Goal: Information Seeking & Learning: Understand process/instructions

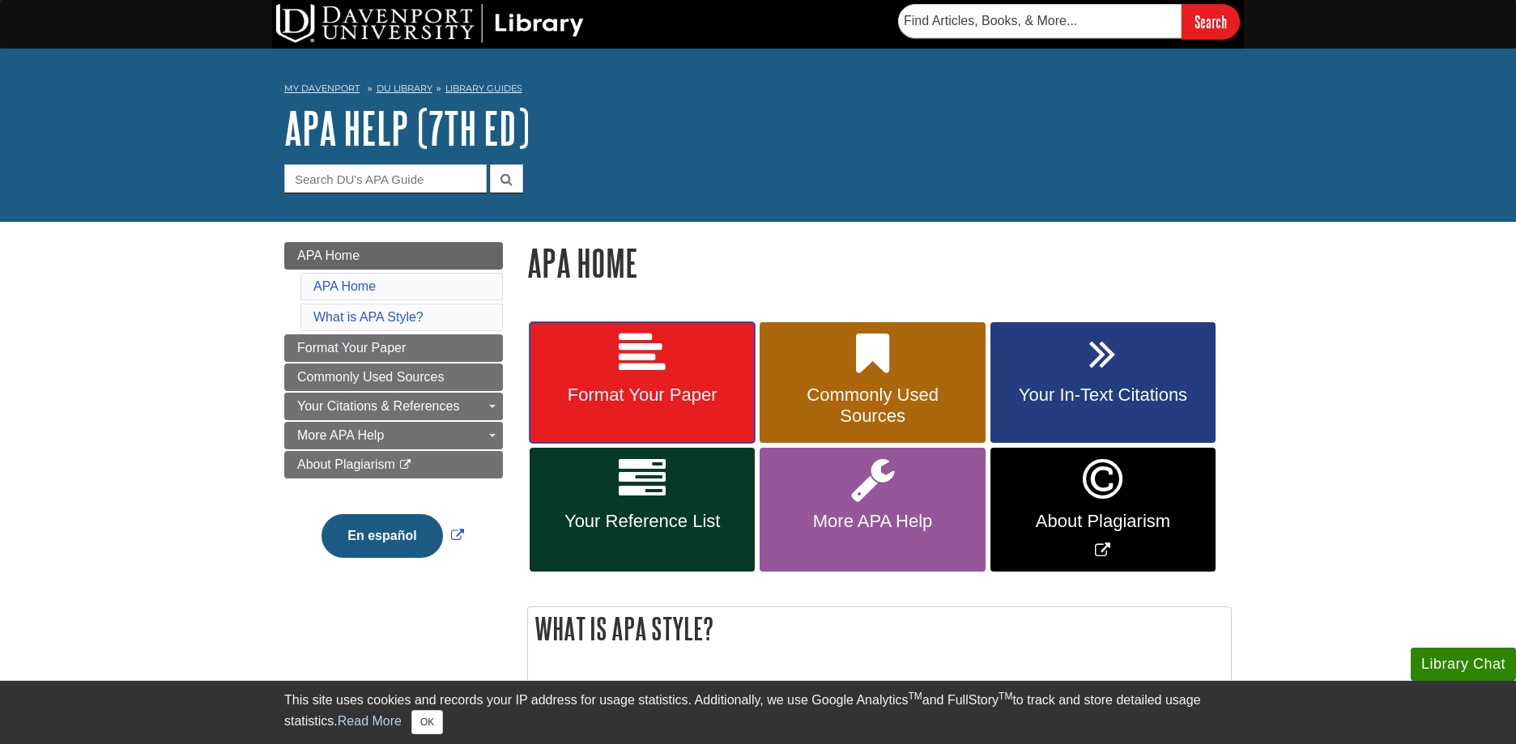
click at [646, 395] on span "Format Your Paper" at bounding box center [642, 395] width 201 height 21
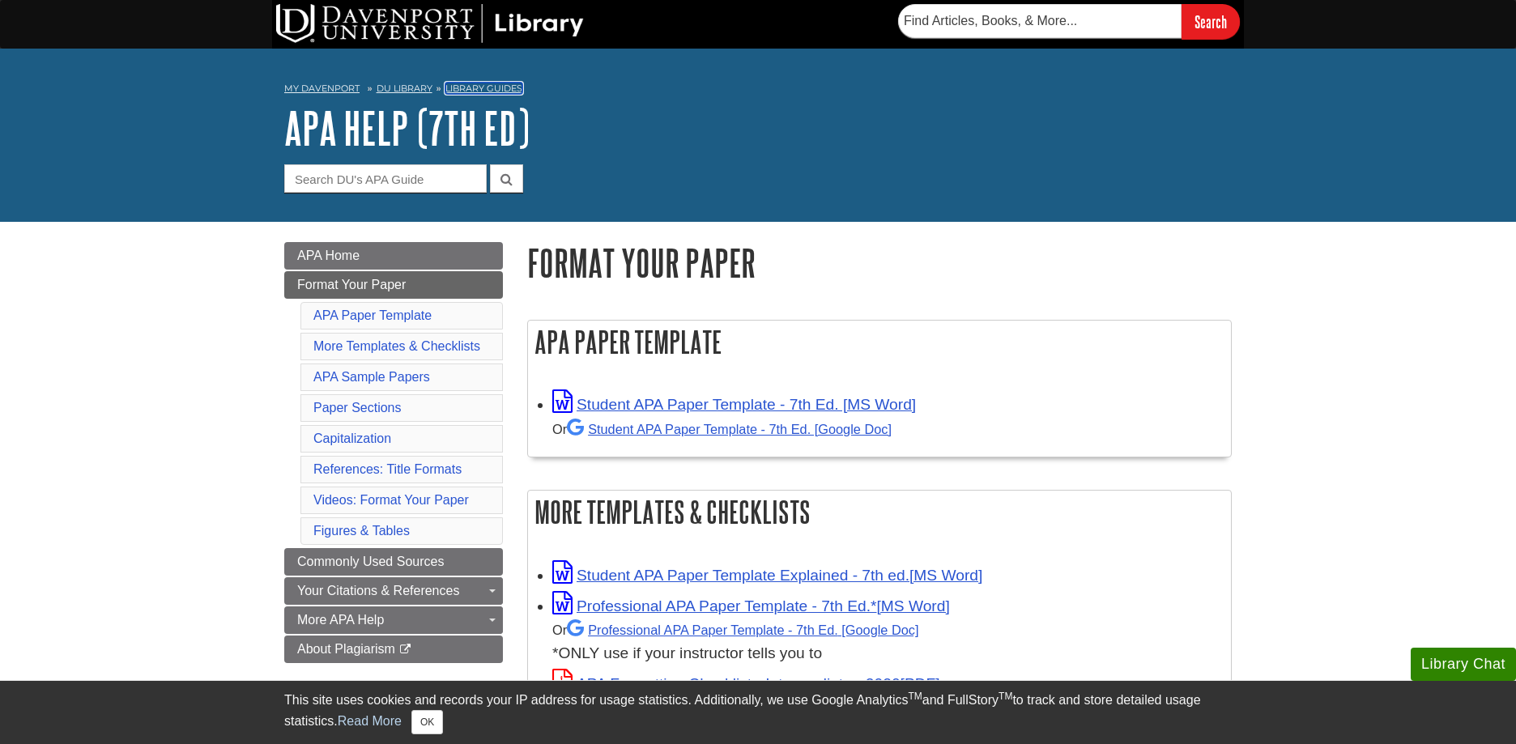
click at [471, 87] on link "Library Guides" at bounding box center [483, 88] width 77 height 11
